Goal: Transaction & Acquisition: Purchase product/service

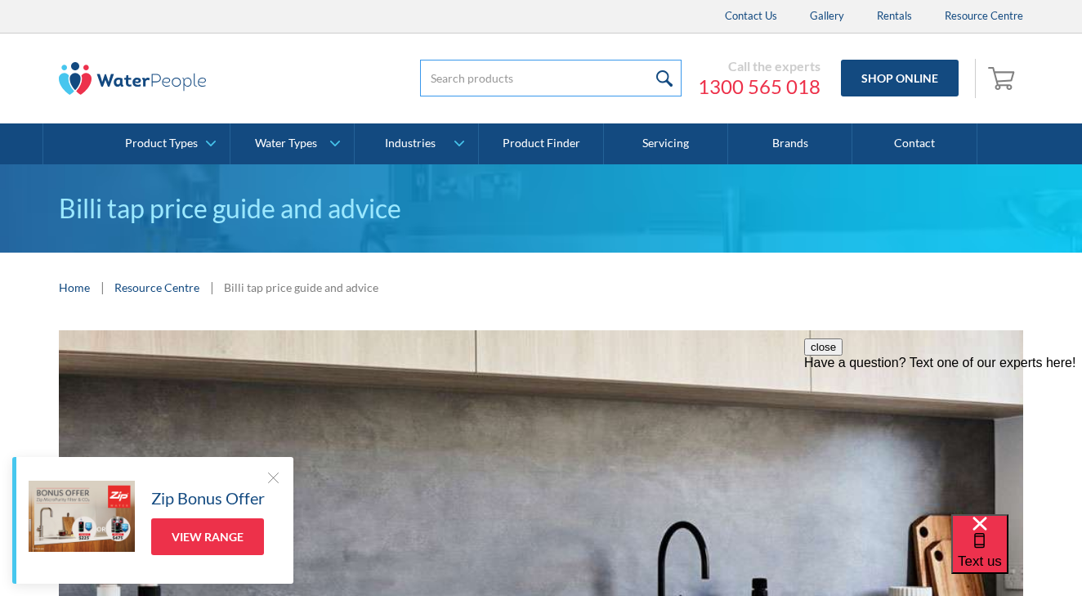
click at [458, 80] on input "search" at bounding box center [551, 78] width 262 height 37
type input "tap replacement"
click at [666, 78] on input "submit" at bounding box center [664, 78] width 35 height 37
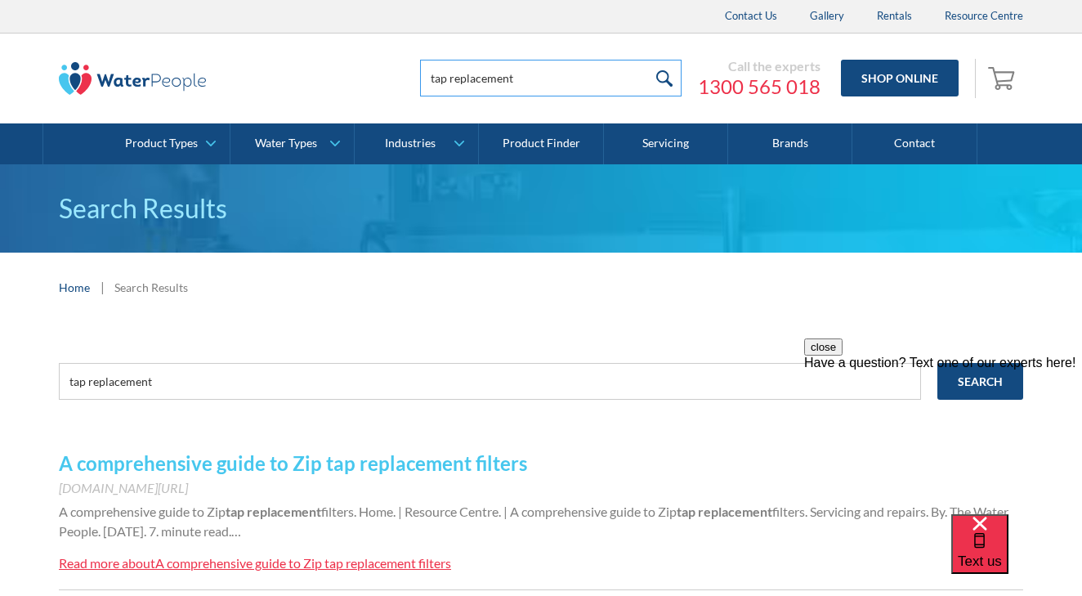
click at [542, 80] on input "tap replacement" at bounding box center [551, 78] width 262 height 37
type input "t"
type input "B-5000 replacement tap"
click at [666, 78] on input "submit" at bounding box center [664, 78] width 35 height 37
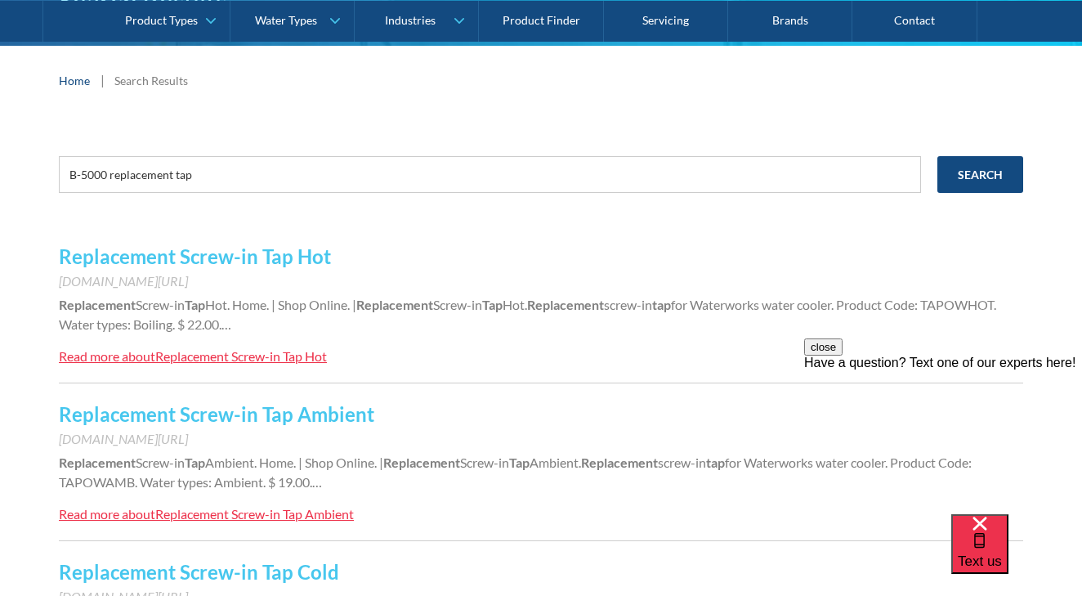
scroll to position [182, 0]
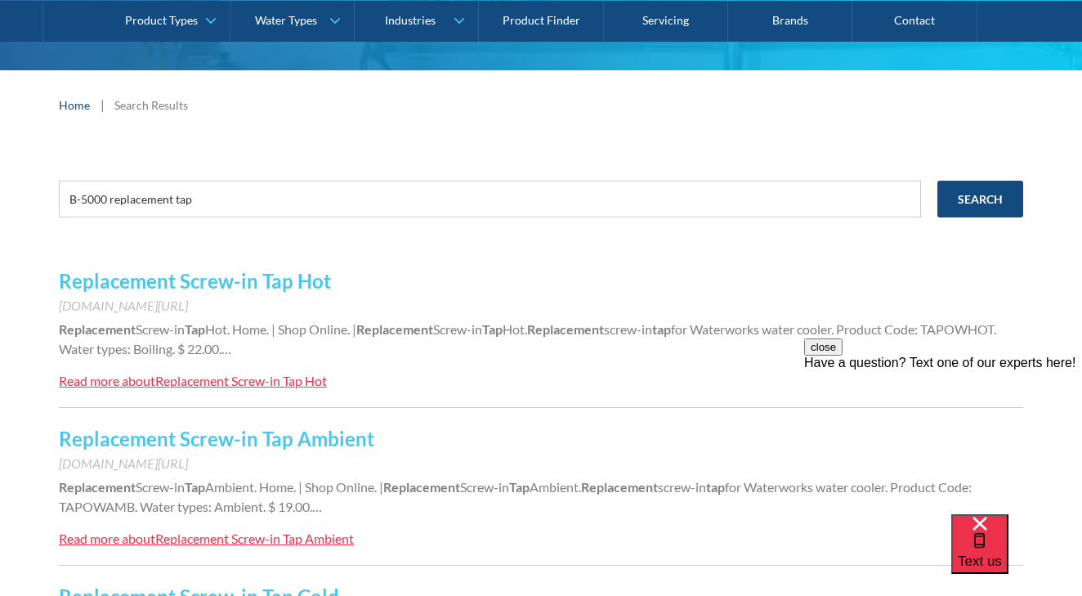
click at [195, 284] on link "Replacement Screw-in Tap Hot" at bounding box center [195, 281] width 272 height 24
click at [187, 445] on link "Replacement Screw-in Tap Ambient" at bounding box center [217, 439] width 316 height 24
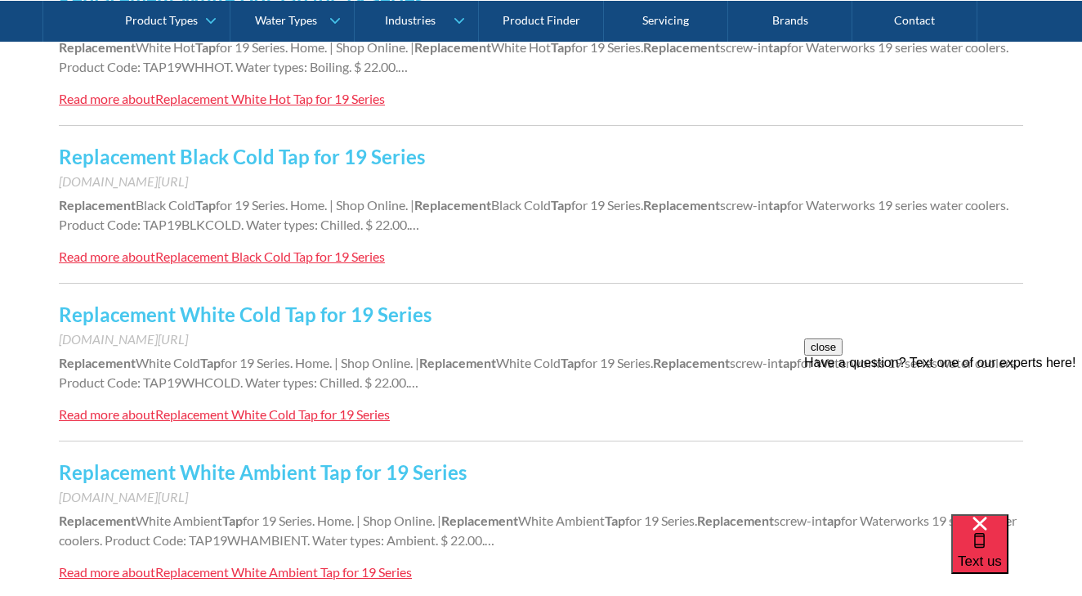
scroll to position [991, 0]
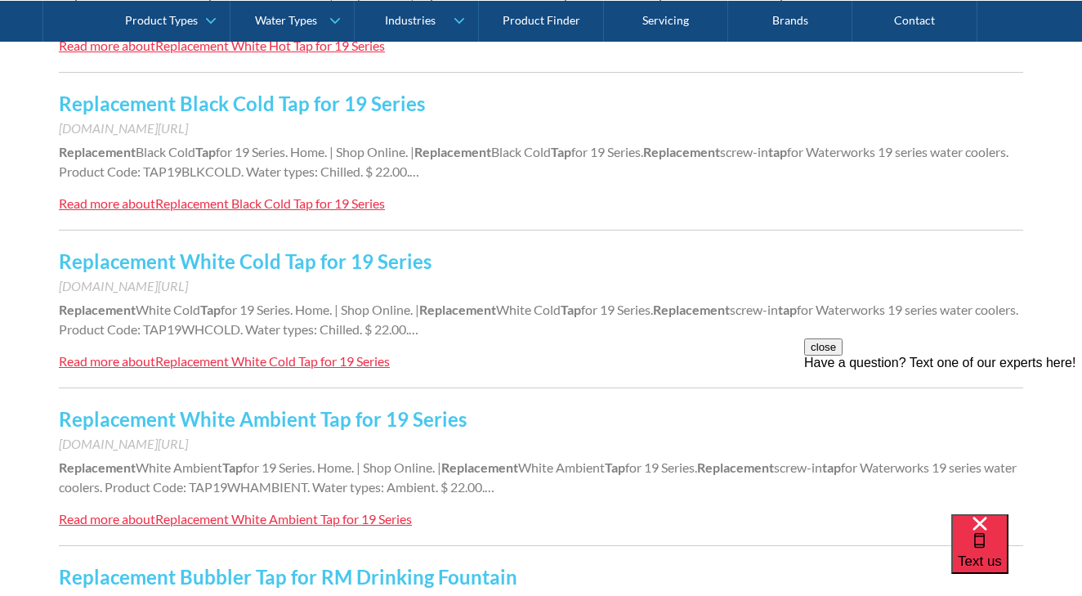
click at [239, 421] on link "Replacement White Ambient Tap for 19 Series" at bounding box center [263, 419] width 408 height 24
